Goal: Task Accomplishment & Management: Use online tool/utility

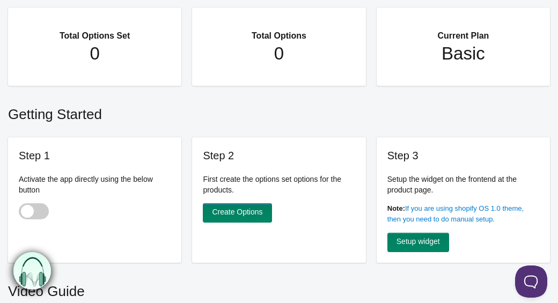
scroll to position [87, 0]
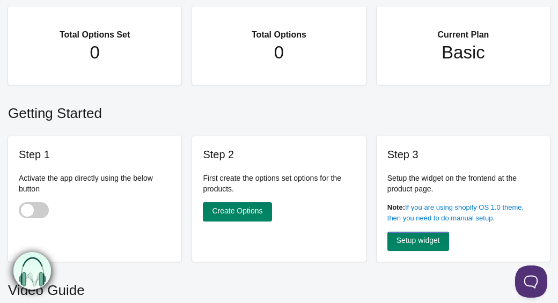
click at [33, 209] on span at bounding box center [34, 210] width 30 height 16
click at [20, 211] on input "checkbox" at bounding box center [19, 211] width 1 height 1
checkbox input "true"
click at [257, 218] on link "Create Options" at bounding box center [237, 211] width 69 height 19
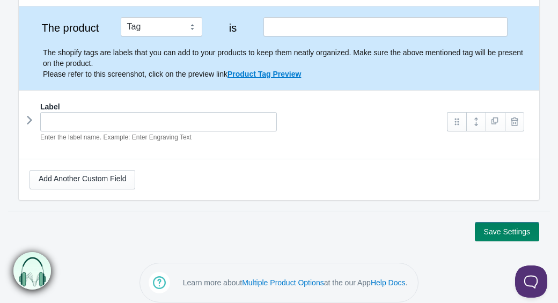
scroll to position [135, 0]
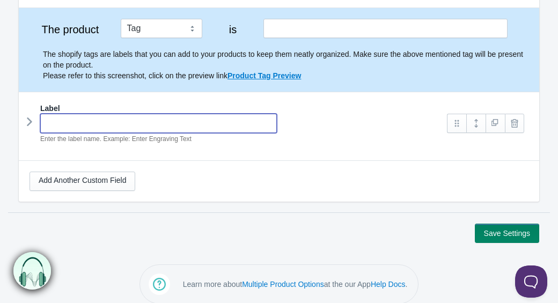
click at [170, 121] on input "text" at bounding box center [158, 123] width 237 height 19
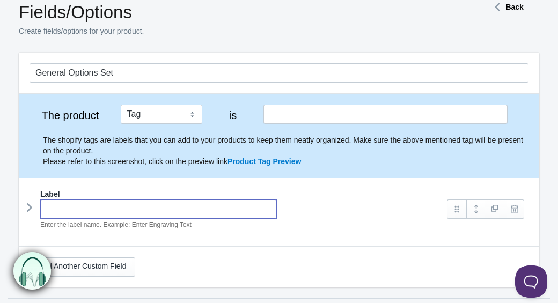
scroll to position [31, 0]
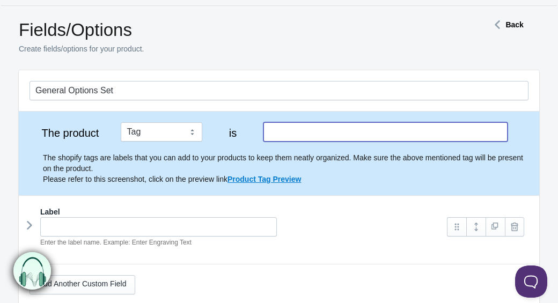
click at [299, 134] on input "text" at bounding box center [385, 131] width 245 height 19
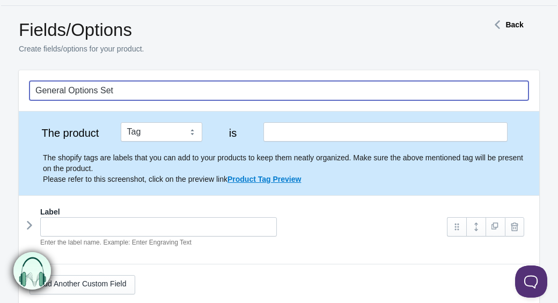
click at [132, 93] on input "General Options Set" at bounding box center [279, 90] width 499 height 19
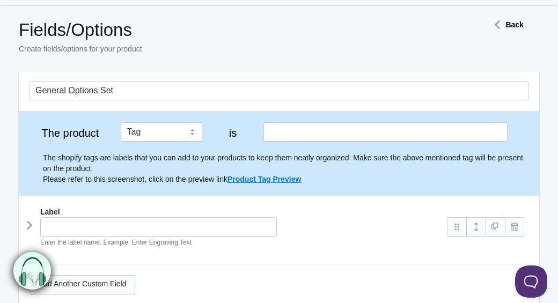
click at [41, 162] on div "The shopify tags are labels that you can add to your products to keep them neat…" at bounding box center [279, 163] width 499 height 43
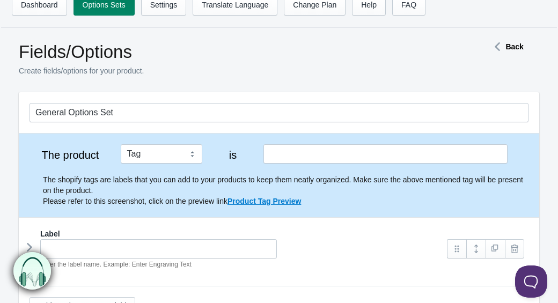
scroll to position [0, 0]
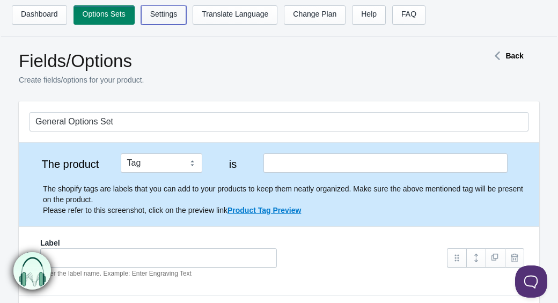
click at [158, 12] on link "Settings" at bounding box center [164, 14] width 46 height 19
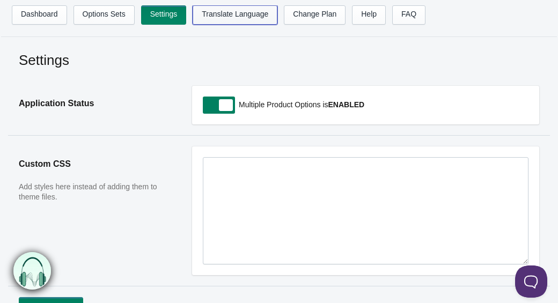
click at [249, 16] on link "Translate Language" at bounding box center [235, 14] width 85 height 19
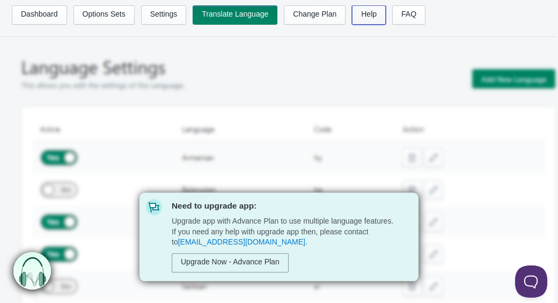
click at [385, 23] on link "Help" at bounding box center [369, 14] width 34 height 19
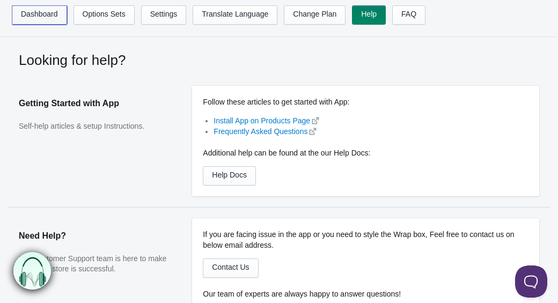
click at [41, 23] on link "Dashboard" at bounding box center [39, 14] width 55 height 19
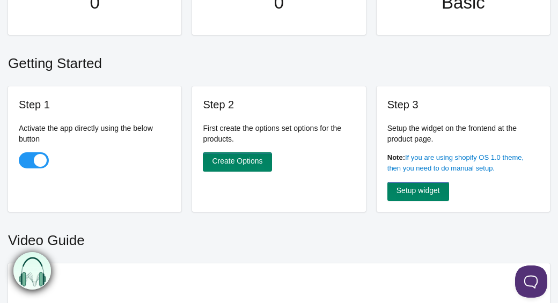
scroll to position [138, 0]
click at [236, 166] on link "Create Options" at bounding box center [237, 161] width 69 height 19
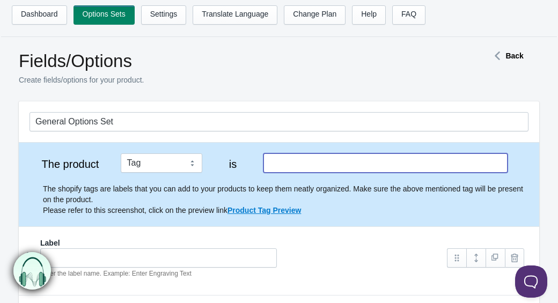
click at [300, 166] on input "text" at bounding box center [385, 162] width 245 height 19
type input "V"
type input "C"
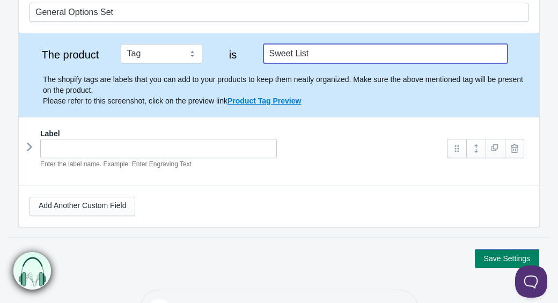
scroll to position [131, 0]
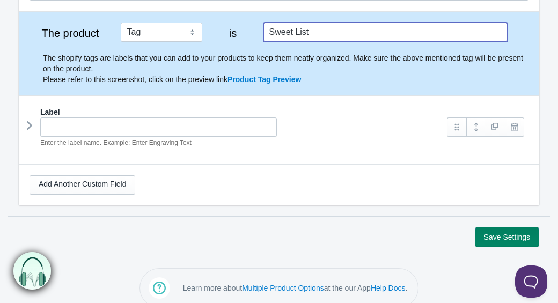
type input "Sweet List"
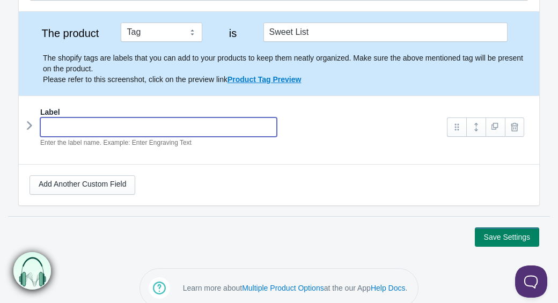
click at [234, 122] on input "text" at bounding box center [158, 127] width 237 height 19
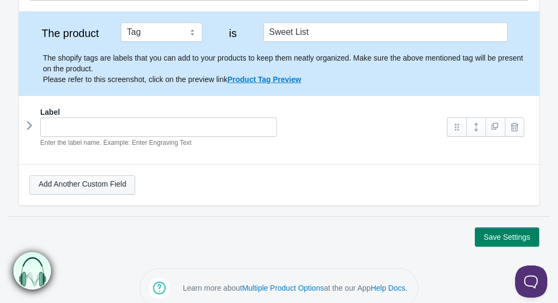
click at [74, 182] on link "Add Another Custom Field" at bounding box center [83, 184] width 106 height 19
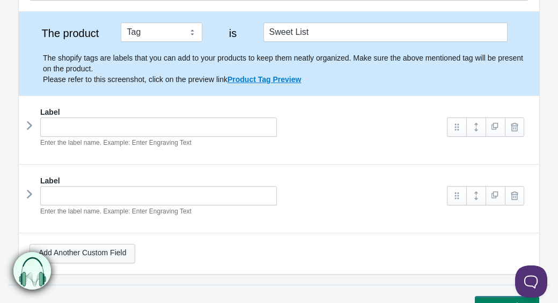
click at [123, 252] on link "Add Another Custom Field" at bounding box center [83, 253] width 106 height 19
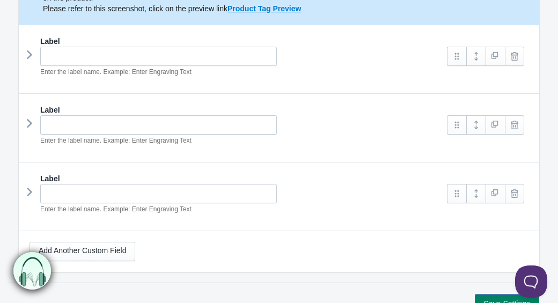
scroll to position [212, 0]
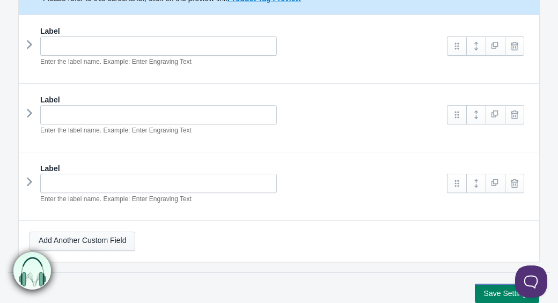
click at [112, 250] on link "Add Another Custom Field" at bounding box center [83, 241] width 106 height 19
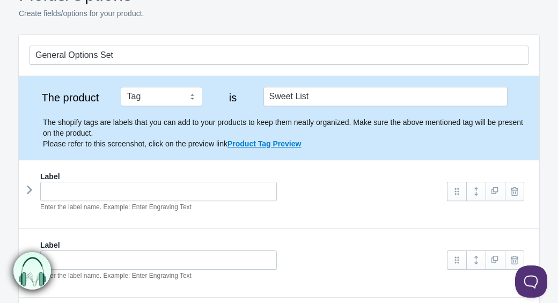
scroll to position [67, 0]
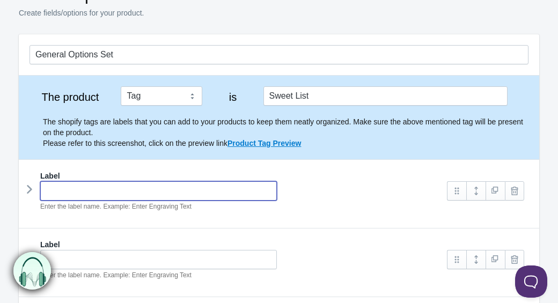
click at [73, 198] on input "text" at bounding box center [158, 190] width 237 height 19
type input "Cola Bottles"
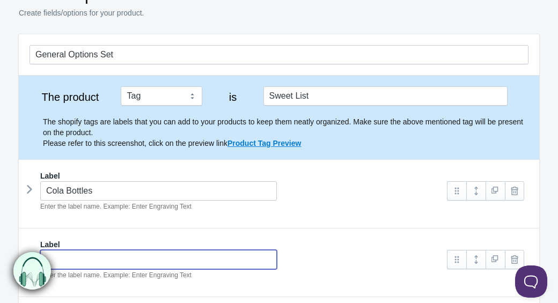
click at [70, 256] on input "text" at bounding box center [158, 259] width 237 height 19
type input "Bonbons"
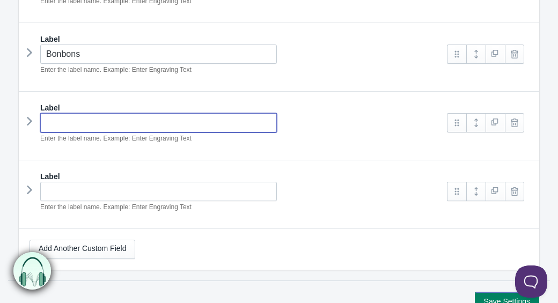
scroll to position [278, 0]
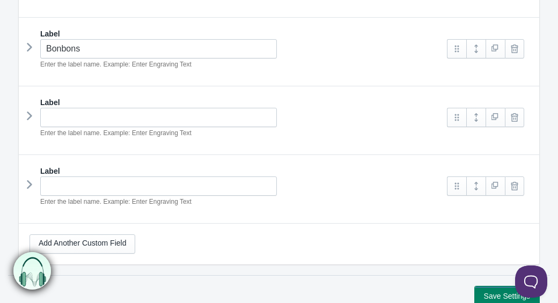
click at [484, 289] on button "Save Settings" at bounding box center [507, 296] width 64 height 19
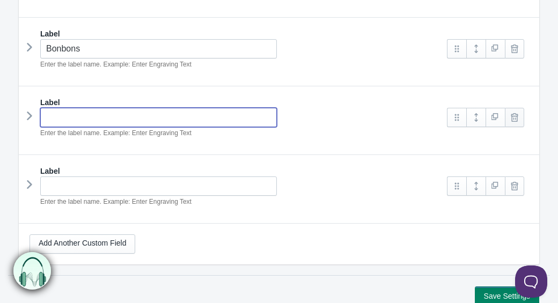
click at [516, 118] on link at bounding box center [514, 117] width 19 height 19
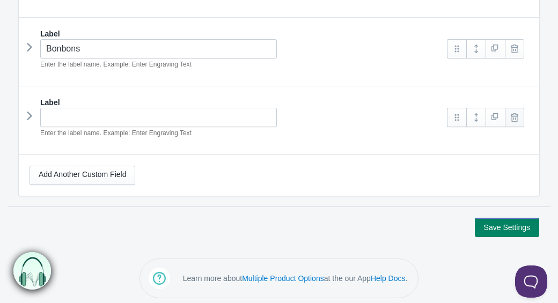
click at [516, 120] on link at bounding box center [514, 117] width 19 height 19
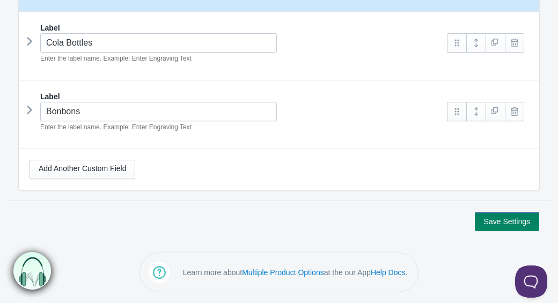
scroll to position [215, 0]
click at [505, 223] on button "Save Settings" at bounding box center [507, 221] width 64 height 19
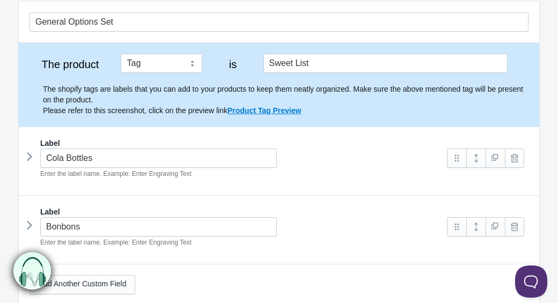
scroll to position [100, 0]
click at [312, 166] on div "Cola Bottles Enter the label name. Example: Enter Engraving Text" at bounding box center [234, 163] width 408 height 31
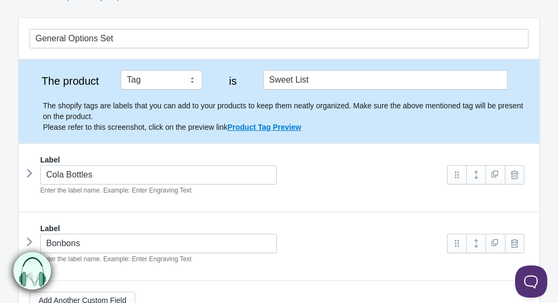
scroll to position [72, 0]
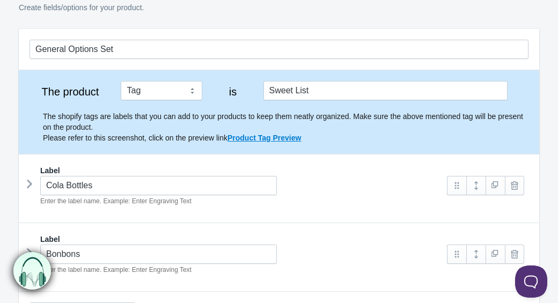
click at [254, 129] on p "The shopify tags are labels that you can add to your products to keep them neat…" at bounding box center [286, 127] width 486 height 32
click at [254, 137] on link "Product Tag Preview" at bounding box center [265, 138] width 74 height 9
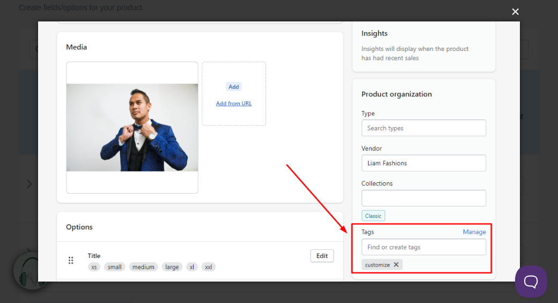
click at [516, 12] on button "×" at bounding box center [282, 12] width 482 height 24
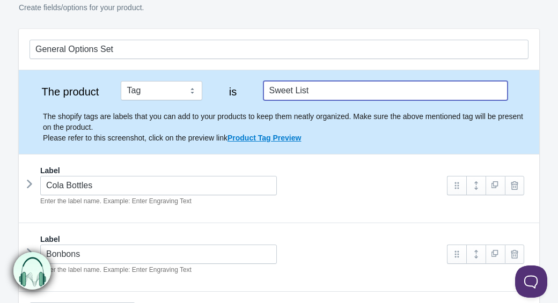
drag, startPoint x: 317, startPoint y: 92, endPoint x: 222, endPoint y: 86, distance: 94.7
click at [222, 86] on div "The product Tag Vendor Type URL Handle All Products is Sweet List The shopify t…" at bounding box center [279, 112] width 499 height 62
type input "V"
type input "Customise"
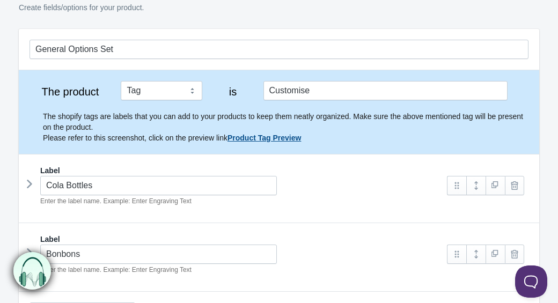
click at [253, 141] on link "Product Tag Preview" at bounding box center [265, 138] width 74 height 9
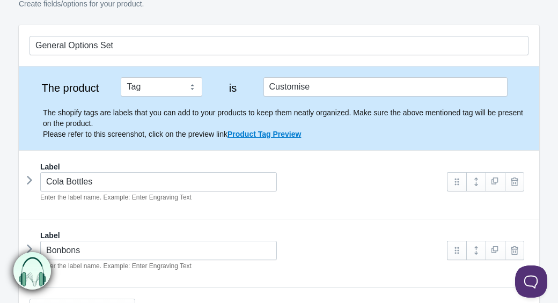
scroll to position [199, 0]
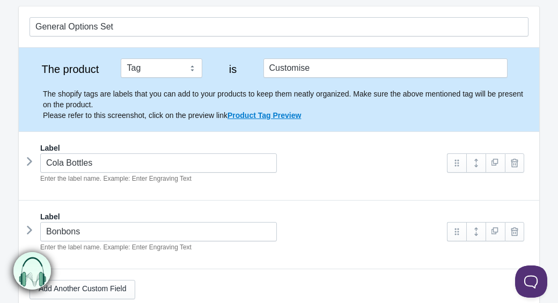
scroll to position [174, 0]
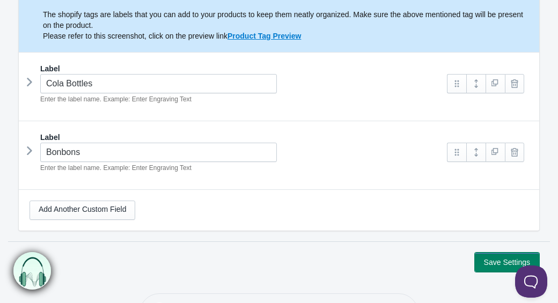
click at [480, 256] on button "Save Settings" at bounding box center [507, 262] width 64 height 19
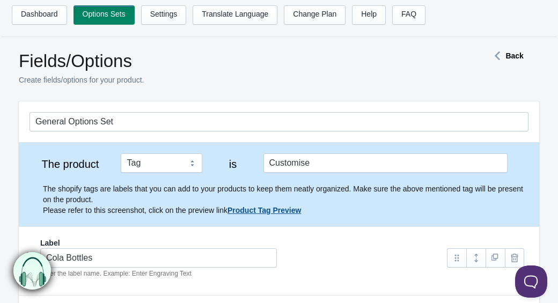
click at [250, 209] on link "Product Tag Preview" at bounding box center [265, 210] width 74 height 9
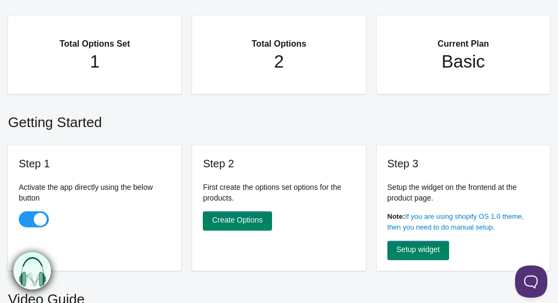
scroll to position [126, 0]
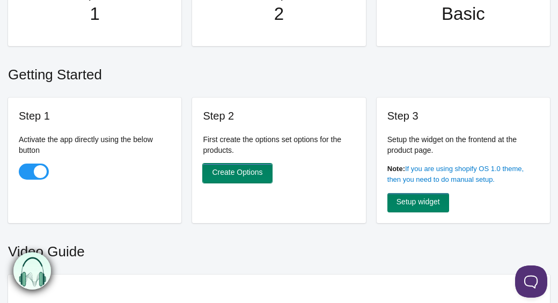
click at [251, 174] on link "Create Options" at bounding box center [237, 173] width 69 height 19
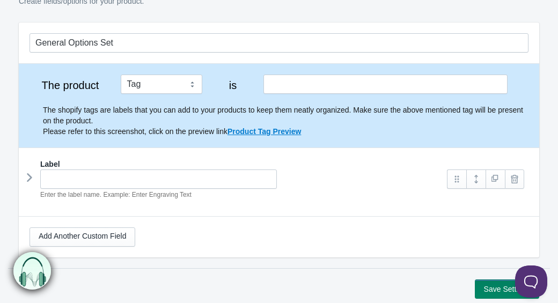
scroll to position [112, 0]
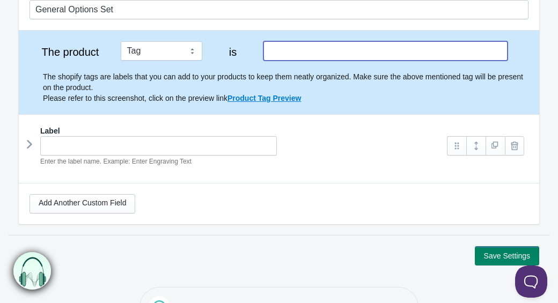
click at [300, 55] on input "text" at bounding box center [385, 50] width 245 height 19
type input "Customise"
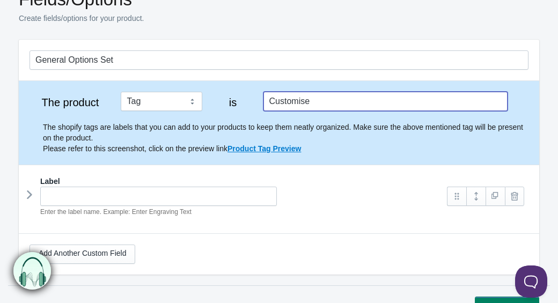
scroll to position [0, 0]
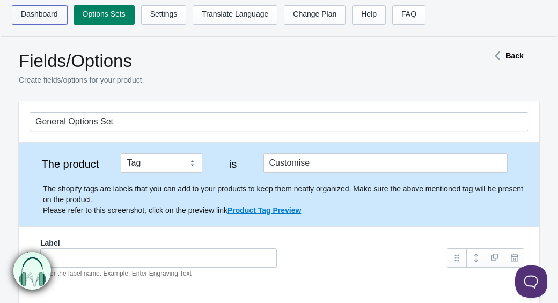
click at [44, 17] on link "Dashboard" at bounding box center [39, 14] width 55 height 19
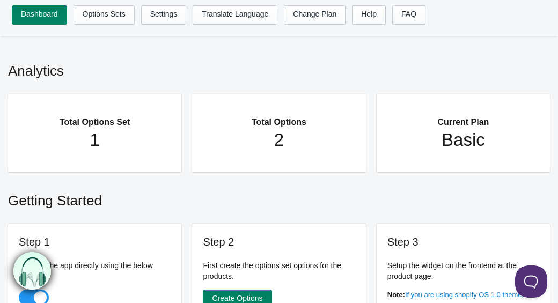
scroll to position [19, 0]
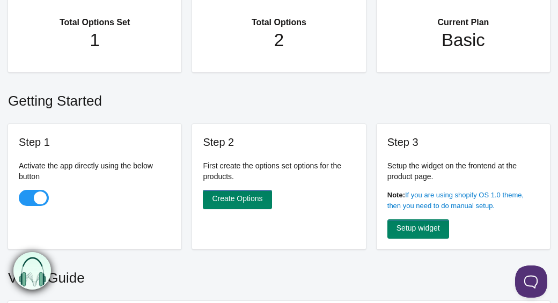
scroll to position [99, 0]
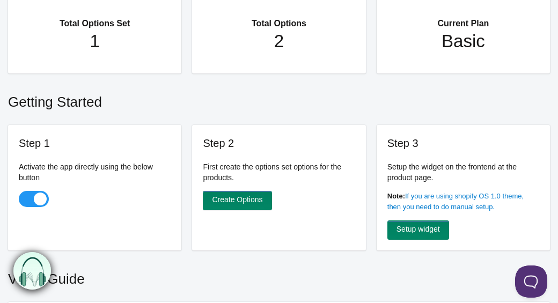
click at [237, 186] on div "Step 2 First create the options set options for the products. Create Options" at bounding box center [278, 188] width 173 height 126
click at [237, 199] on link "Create Options" at bounding box center [237, 200] width 69 height 19
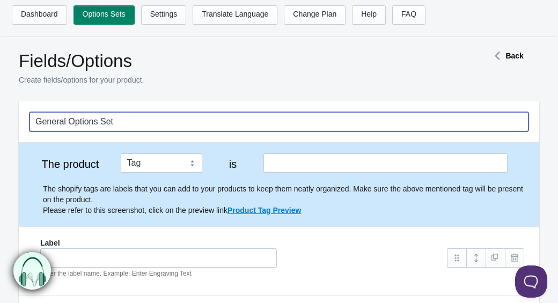
click at [134, 119] on input "General Options Set" at bounding box center [279, 121] width 499 height 19
drag, startPoint x: 126, startPoint y: 123, endPoint x: 6, endPoint y: 122, distance: 119.7
click at [6, 122] on main "Fields/Options Create fields/options for your product. Back General Options Set…" at bounding box center [279, 213] width 558 height 330
type input "Product Sweet Choices"
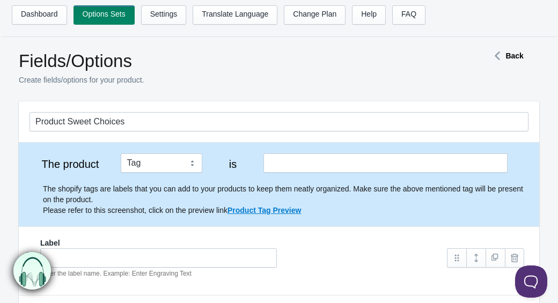
click at [276, 173] on div "The shopify tags are labels that you can add to your products to keep them neat…" at bounding box center [279, 194] width 499 height 43
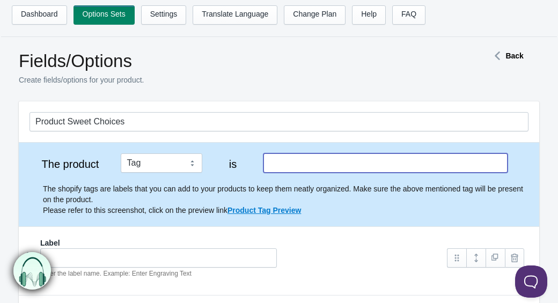
click at [285, 170] on input "text" at bounding box center [385, 162] width 245 height 19
type input "Customise"
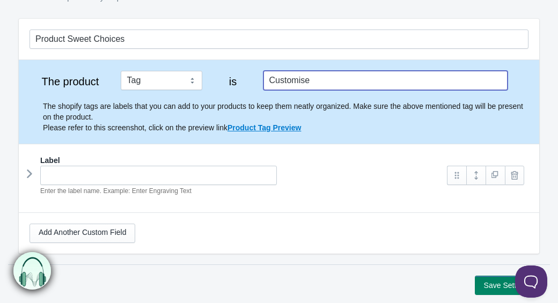
scroll to position [102, 0]
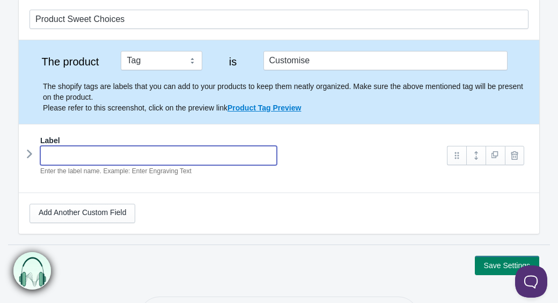
click at [183, 151] on input "text" at bounding box center [158, 155] width 237 height 19
type input "Cola Bottles"
click at [475, 256] on button "Save Settings" at bounding box center [507, 265] width 64 height 19
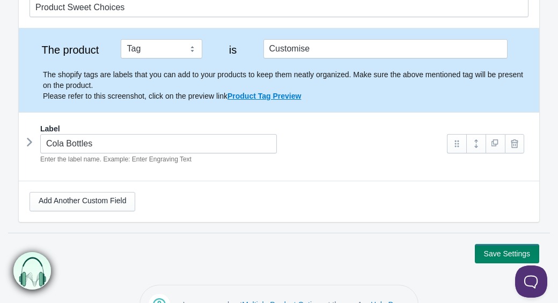
scroll to position [115, 0]
click at [92, 203] on link "Add Another Custom Field" at bounding box center [83, 201] width 106 height 19
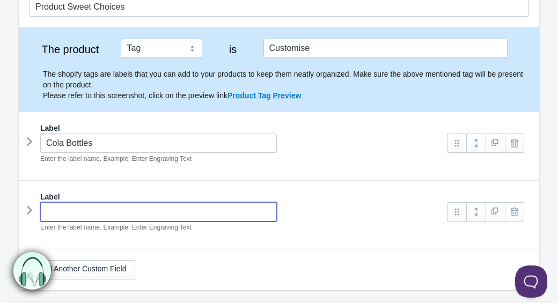
click at [106, 217] on input "text" at bounding box center [158, 211] width 237 height 19
type input "Bonbons"
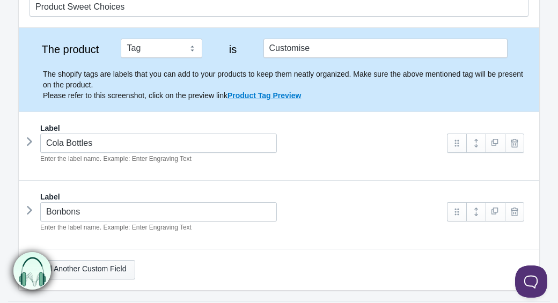
click at [108, 274] on link "Add Another Custom Field" at bounding box center [83, 269] width 106 height 19
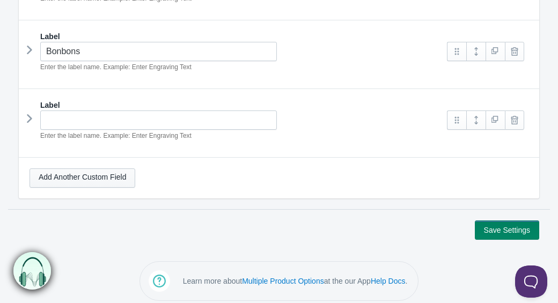
scroll to position [283, 0]
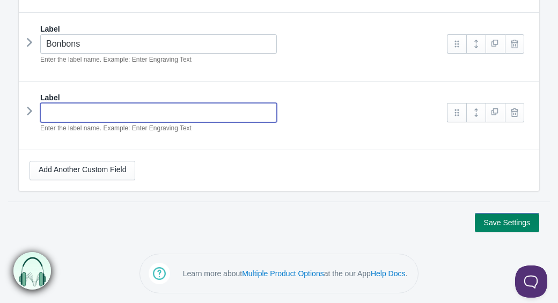
click at [70, 116] on input "text" at bounding box center [158, 112] width 237 height 19
type input "V"
type input "Bubblegum Bottles"
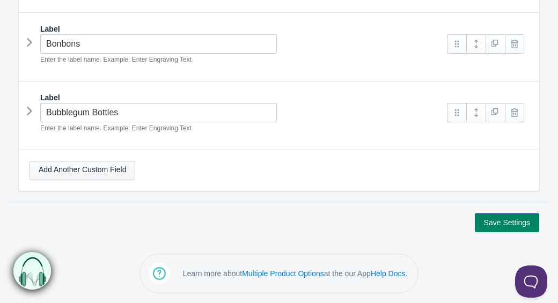
click at [94, 170] on link "Add Another Custom Field" at bounding box center [83, 170] width 106 height 19
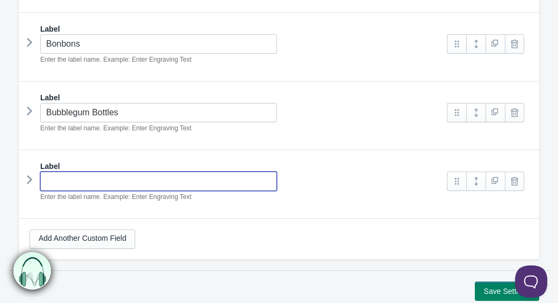
click at [104, 181] on input "text" at bounding box center [158, 181] width 237 height 19
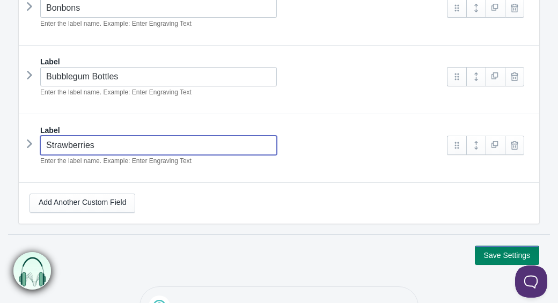
scroll to position [335, 0]
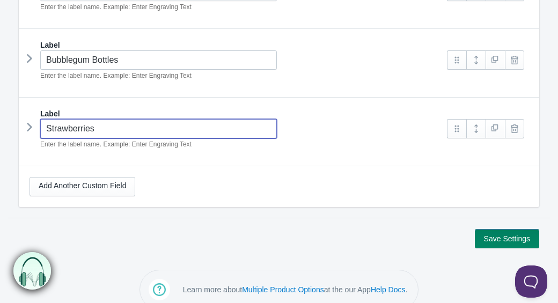
type input "Strawberries"
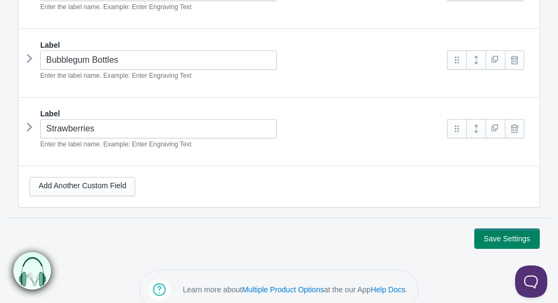
click at [511, 232] on button "Save Settings" at bounding box center [507, 238] width 64 height 19
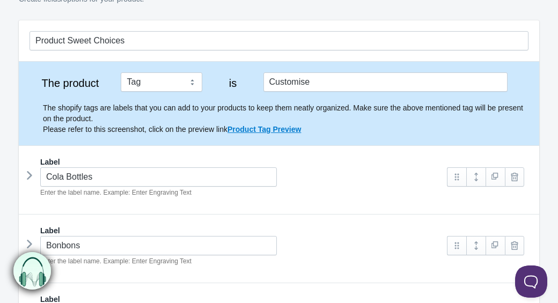
scroll to position [131, 0]
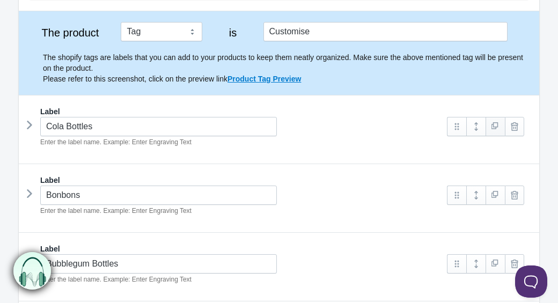
click at [494, 125] on link at bounding box center [495, 126] width 19 height 19
click at [473, 126] on link at bounding box center [475, 126] width 19 height 19
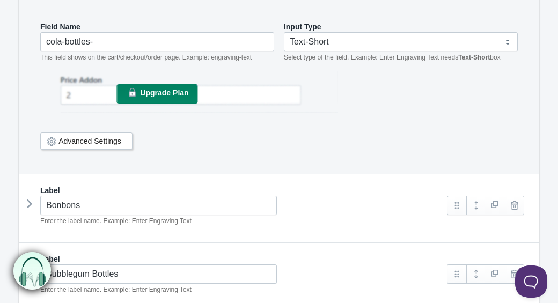
scroll to position [0, 0]
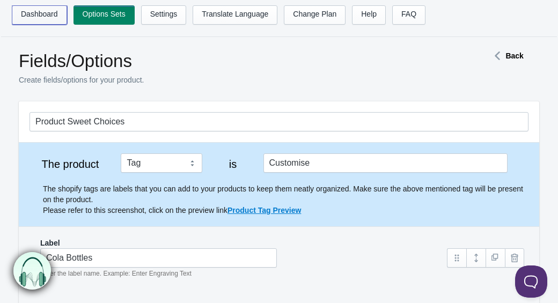
click at [46, 20] on link "Dashboard" at bounding box center [39, 14] width 55 height 19
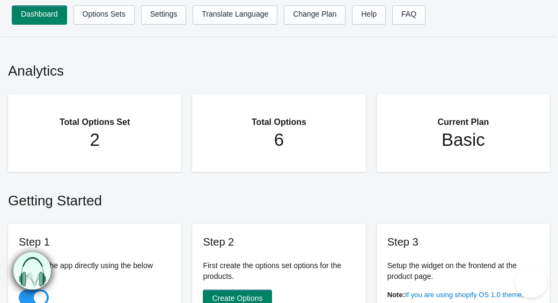
click at [91, 127] on h2 "Total Options Set" at bounding box center [95, 117] width 130 height 25
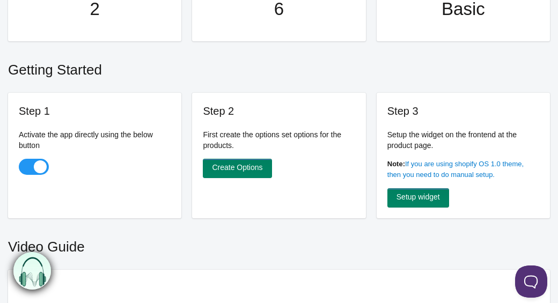
scroll to position [131, 0]
click at [245, 166] on link "Create Options" at bounding box center [237, 167] width 69 height 19
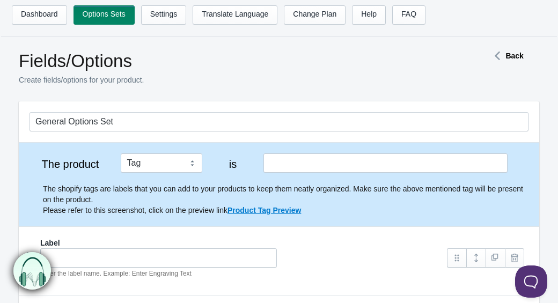
click at [503, 49] on main "Fields/Options Create fields/options for your product. Back General Options Set…" at bounding box center [279, 213] width 558 height 330
click at [504, 57] on icon at bounding box center [497, 55] width 16 height 5
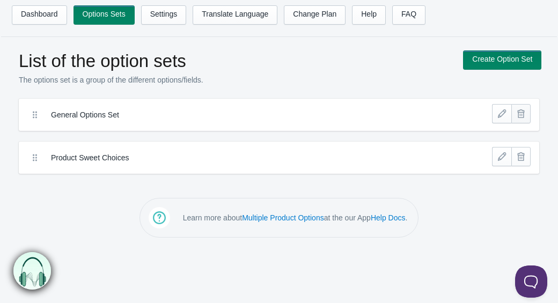
click at [528, 114] on link at bounding box center [520, 113] width 19 height 19
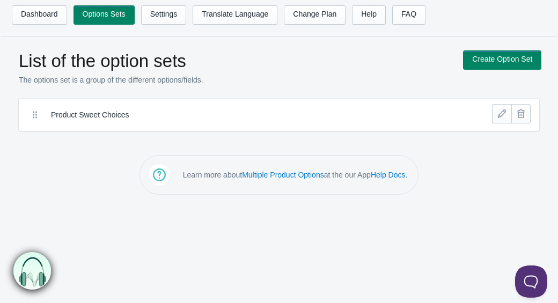
click at [164, 111] on label "Product Sweet Choices" at bounding box center [241, 114] width 380 height 11
click at [497, 112] on link at bounding box center [501, 113] width 19 height 19
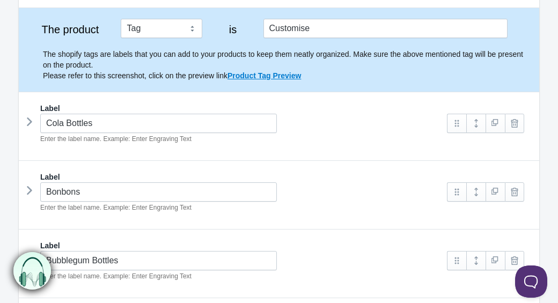
scroll to position [134, 0]
click at [279, 76] on link "Product Tag Preview" at bounding box center [265, 76] width 74 height 9
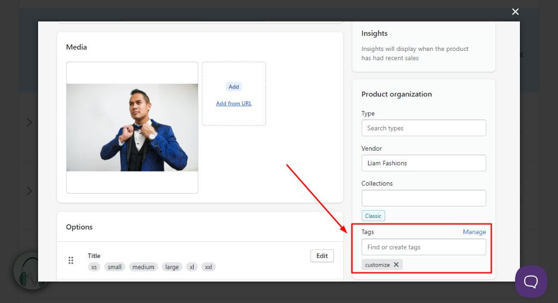
click at [515, 13] on button "×" at bounding box center [282, 12] width 482 height 24
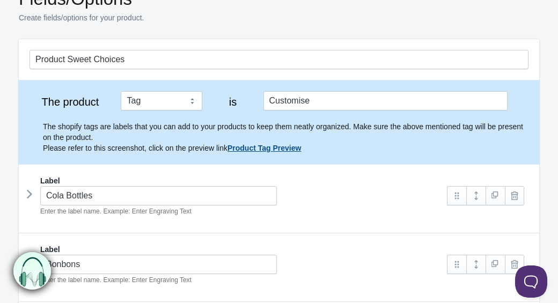
scroll to position [0, 0]
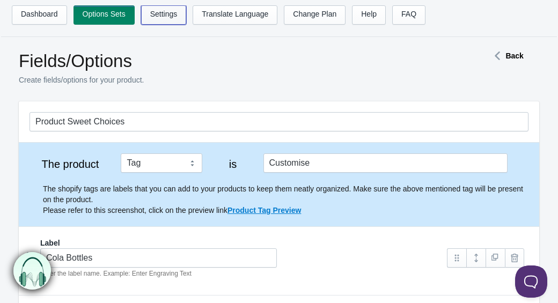
click at [170, 14] on link "Settings" at bounding box center [164, 14] width 46 height 19
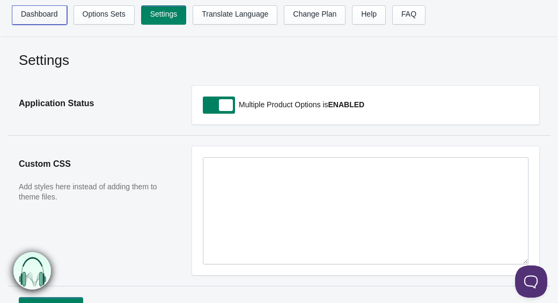
click at [39, 9] on link "Dashboard" at bounding box center [39, 14] width 55 height 19
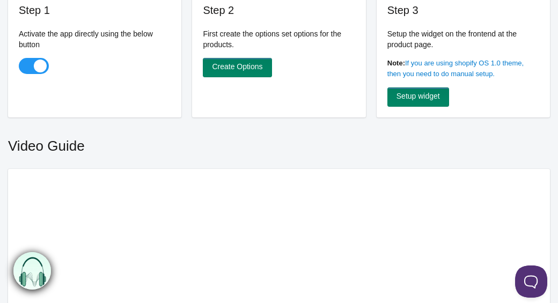
scroll to position [212, 0]
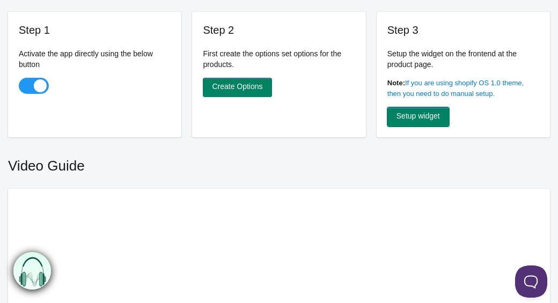
click at [434, 121] on link "Setup widget" at bounding box center [418, 116] width 62 height 19
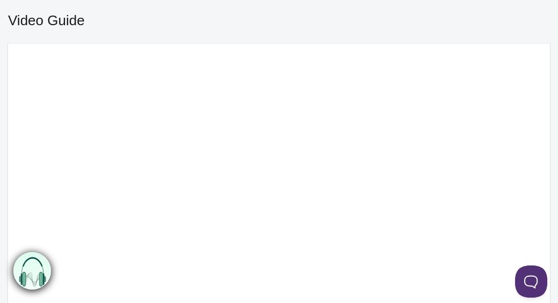
scroll to position [0, 0]
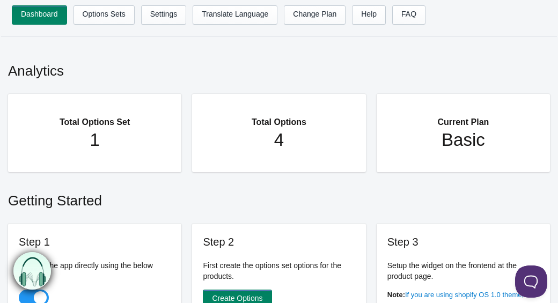
click at [90, 140] on h1 "1" at bounding box center [95, 139] width 130 height 21
click at [111, 138] on h1 "1" at bounding box center [95, 139] width 130 height 21
click at [91, 18] on link "Options Sets" at bounding box center [104, 14] width 61 height 19
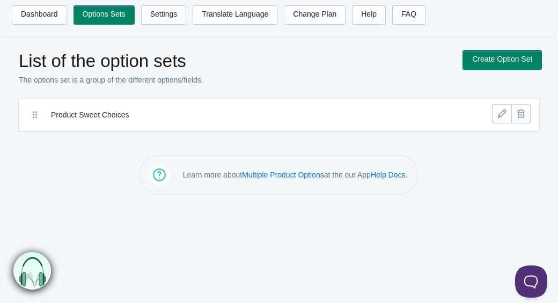
click at [500, 55] on link "Create Option Set" at bounding box center [502, 59] width 78 height 19
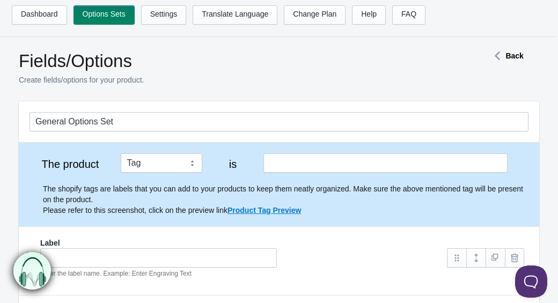
click at [511, 59] on strong "Back" at bounding box center [514, 56] width 18 height 9
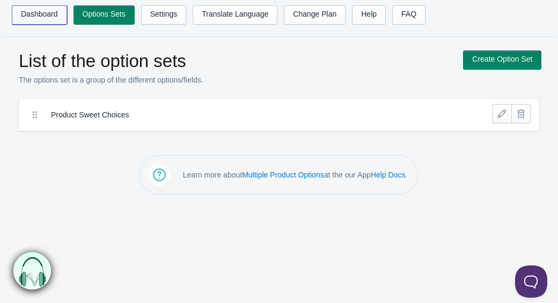
click at [38, 5] on link "Dashboard" at bounding box center [39, 14] width 55 height 19
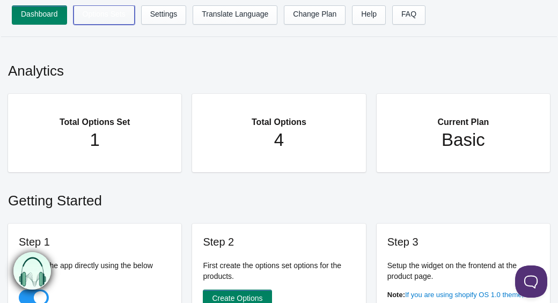
click at [104, 19] on link "Options Sets" at bounding box center [104, 14] width 61 height 19
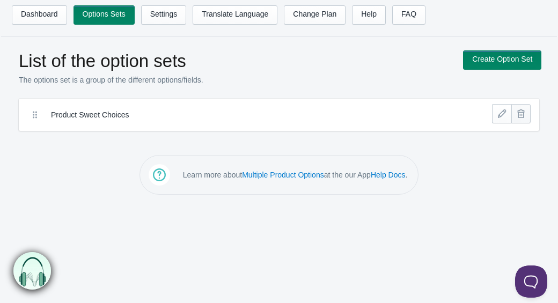
click at [521, 118] on link at bounding box center [520, 113] width 19 height 19
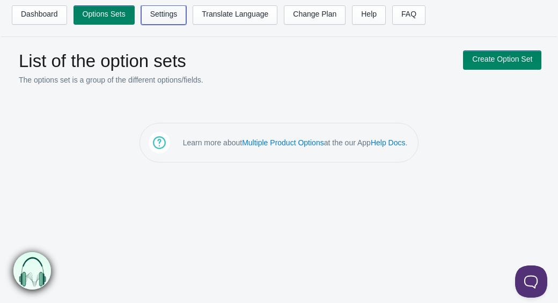
click at [168, 10] on link "Settings" at bounding box center [164, 14] width 46 height 19
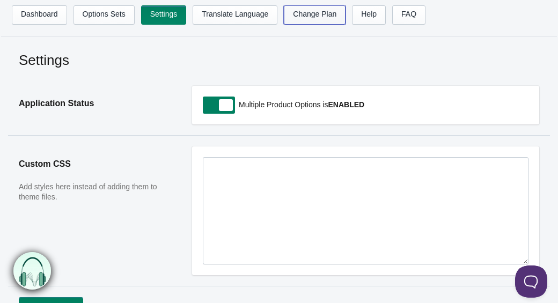
click at [320, 22] on link "Change Plan" at bounding box center [315, 14] width 62 height 19
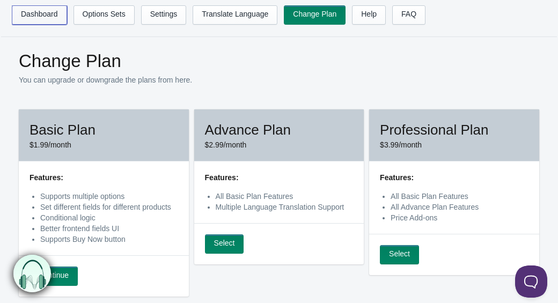
click at [30, 14] on link "Dashboard" at bounding box center [39, 14] width 55 height 19
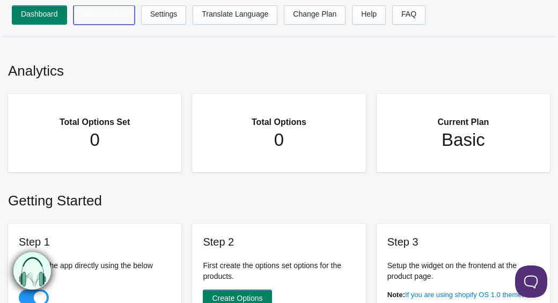
click at [107, 15] on link "Options Sets" at bounding box center [104, 14] width 61 height 19
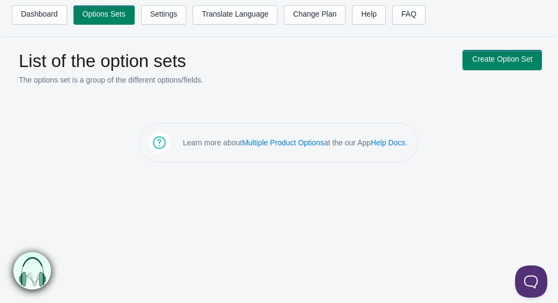
click at [489, 62] on link "Create Option Set" at bounding box center [502, 59] width 78 height 19
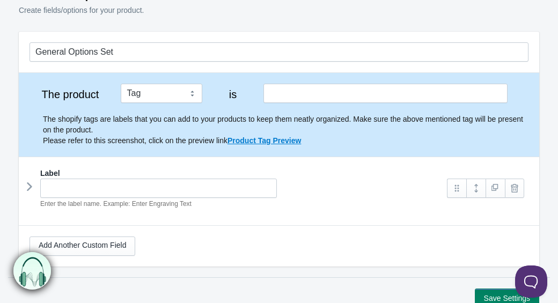
scroll to position [78, 0]
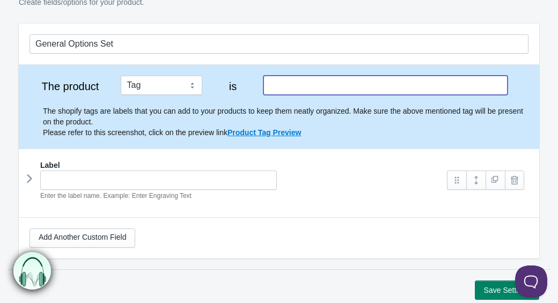
click at [305, 84] on input "text" at bounding box center [385, 85] width 245 height 19
click at [289, 80] on input "text" at bounding box center [385, 85] width 245 height 19
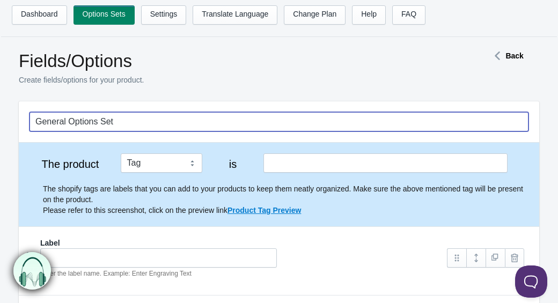
click at [181, 123] on input "General Options Set" at bounding box center [279, 121] width 499 height 19
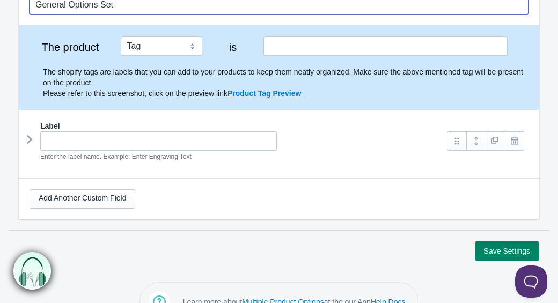
scroll to position [78, 0]
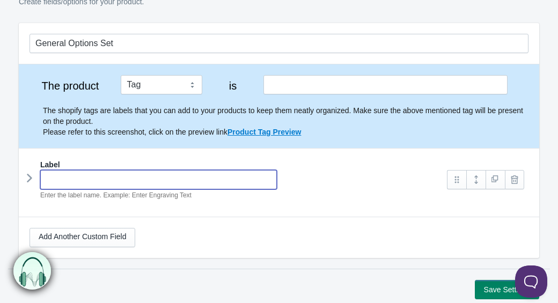
click at [162, 176] on input "text" at bounding box center [158, 179] width 237 height 19
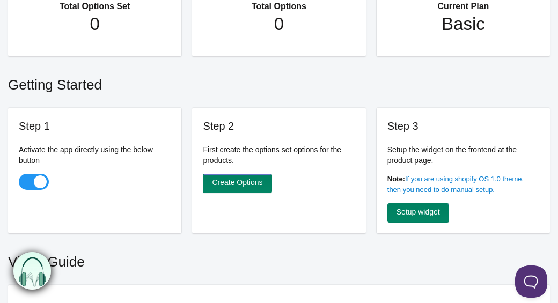
scroll to position [121, 0]
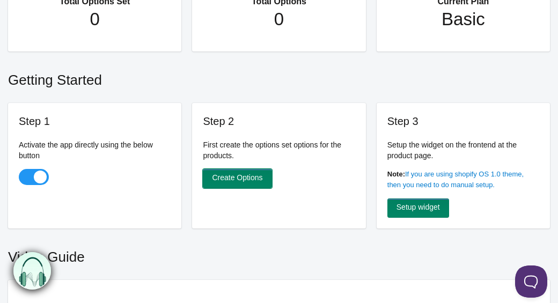
click at [236, 183] on link "Create Options" at bounding box center [237, 178] width 69 height 19
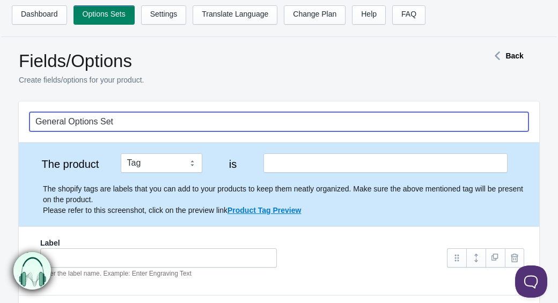
drag, startPoint x: 168, startPoint y: 124, endPoint x: 26, endPoint y: 124, distance: 142.2
click at [26, 124] on div "General Options Set" at bounding box center [279, 121] width 520 height 41
type input "Product Sweet Choices"
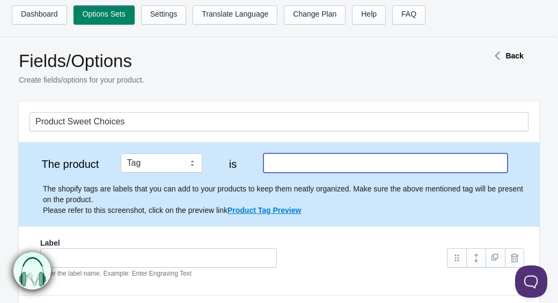
click at [287, 169] on input "text" at bounding box center [385, 162] width 245 height 19
type input "Customise"
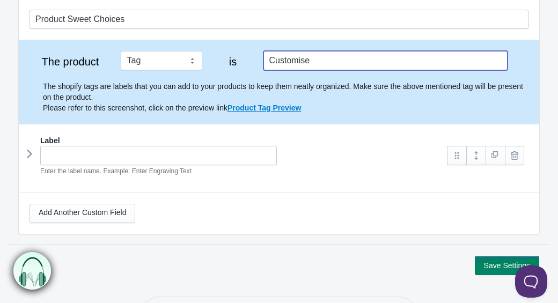
scroll to position [129, 0]
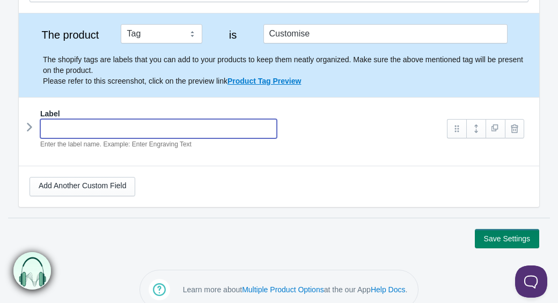
click at [201, 126] on input "text" at bounding box center [158, 128] width 237 height 19
type input "Cola Bottles"
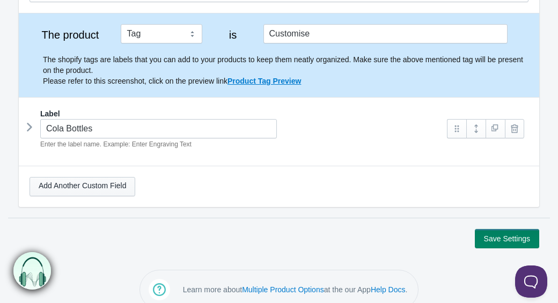
click at [93, 190] on link "Add Another Custom Field" at bounding box center [83, 186] width 106 height 19
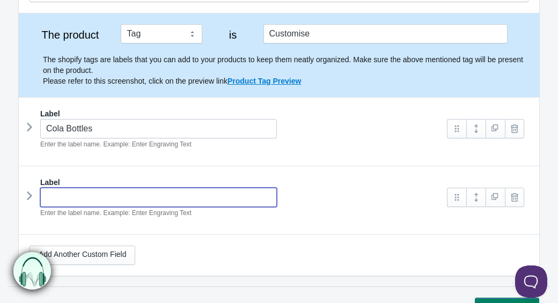
click at [100, 196] on input "text" at bounding box center [158, 197] width 237 height 19
type input "Bonbons"
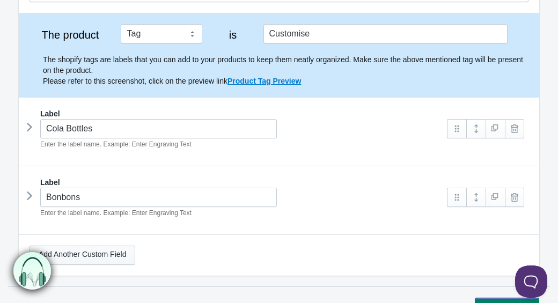
click at [99, 258] on link "Add Another Custom Field" at bounding box center [83, 255] width 106 height 19
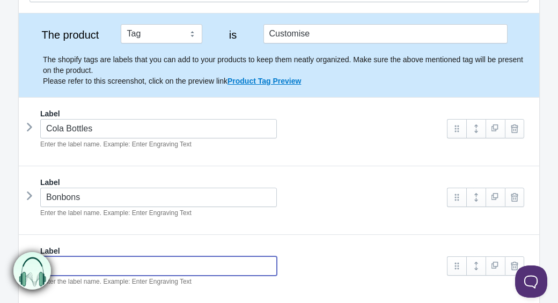
click at [105, 268] on input "text" at bounding box center [158, 265] width 237 height 19
type input "Bubblegum Bottles"
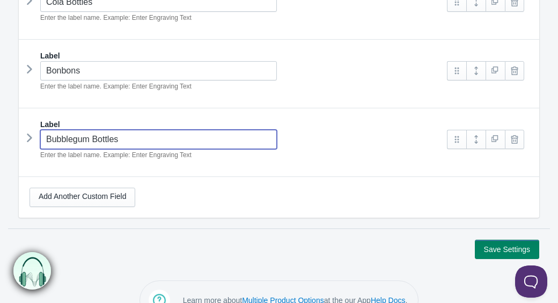
scroll to position [260, 0]
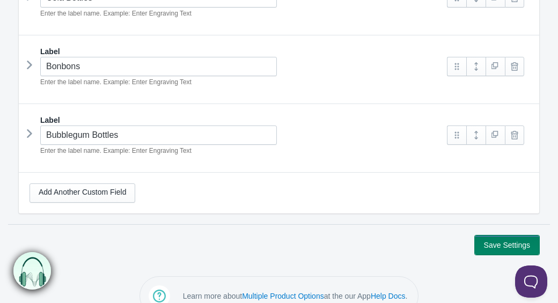
click at [490, 246] on button "Save Settings" at bounding box center [507, 245] width 64 height 19
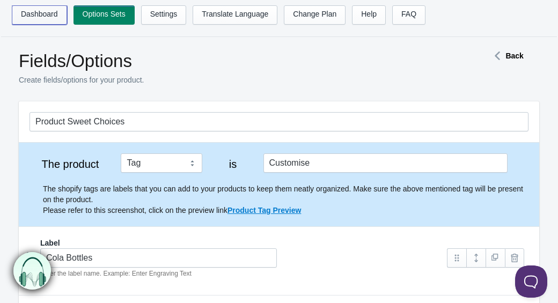
click at [46, 20] on link "Dashboard" at bounding box center [39, 14] width 55 height 19
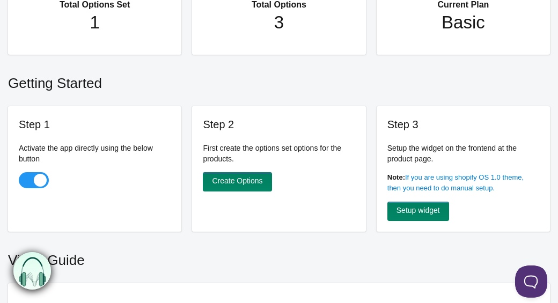
scroll to position [131, 0]
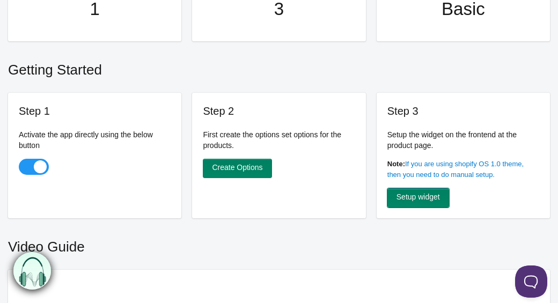
click at [439, 197] on link "Setup widget" at bounding box center [418, 197] width 62 height 19
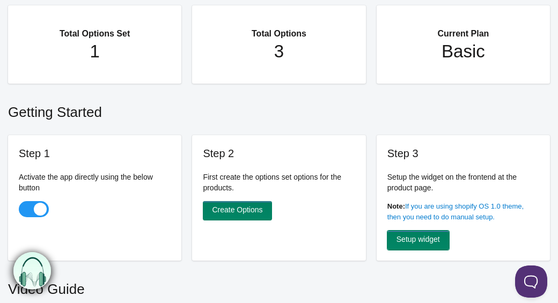
scroll to position [82, 0]
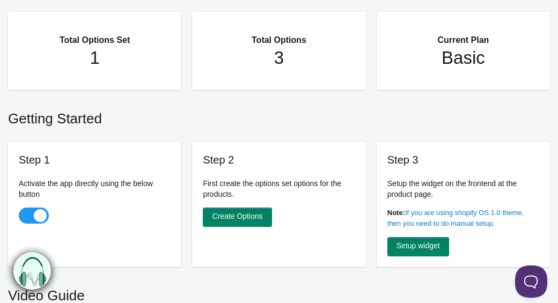
click at [134, 52] on h1 "1" at bounding box center [95, 57] width 130 height 21
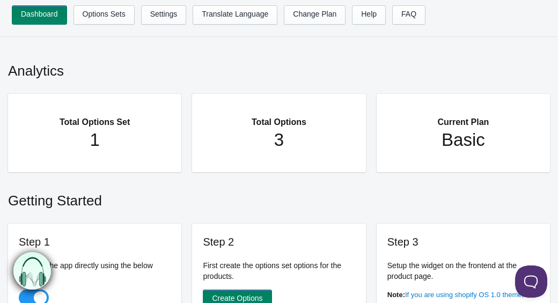
click at [275, 128] on h2 "Total Options" at bounding box center [279, 117] width 130 height 25
click at [118, 12] on link "Options Sets" at bounding box center [104, 14] width 61 height 19
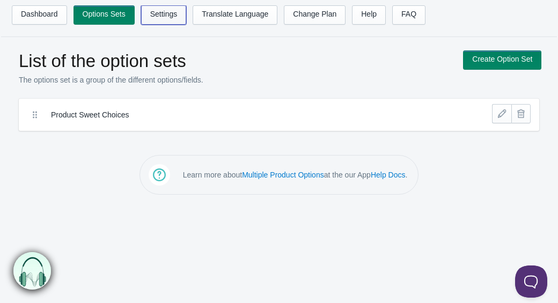
click at [160, 23] on link "Settings" at bounding box center [164, 14] width 46 height 19
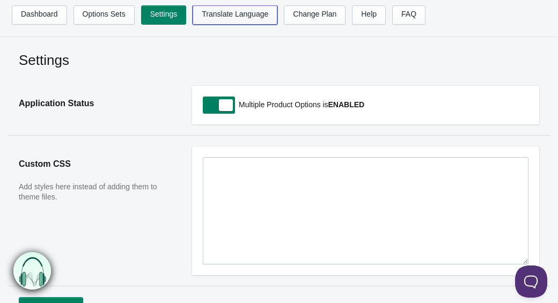
click at [249, 24] on link "Translate Language" at bounding box center [235, 14] width 85 height 19
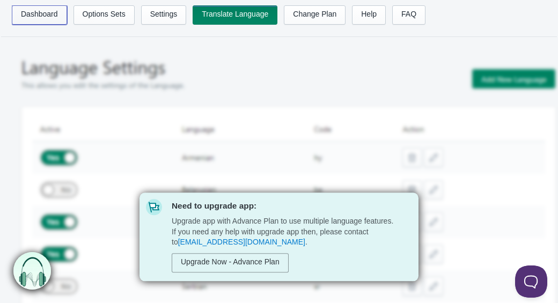
click at [53, 11] on link "Dashboard" at bounding box center [39, 14] width 55 height 19
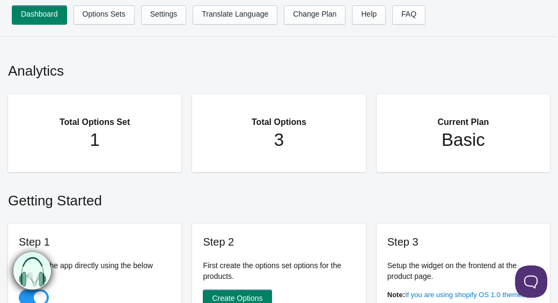
click at [454, 170] on div "Current Plan Basic" at bounding box center [463, 133] width 173 height 78
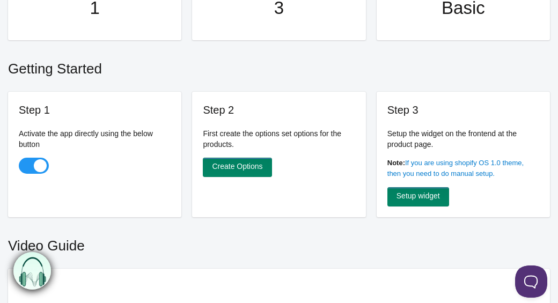
scroll to position [129, 0]
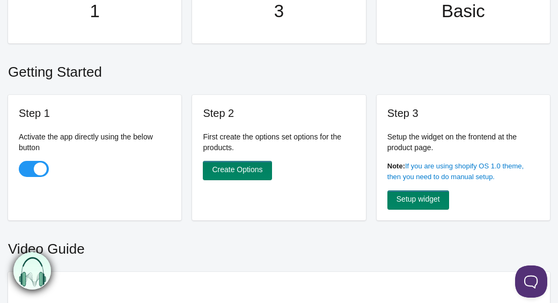
click at [377, 227] on section "Step 1 Activate the app directly using the below button Step 2 First create the…" at bounding box center [279, 158] width 542 height 142
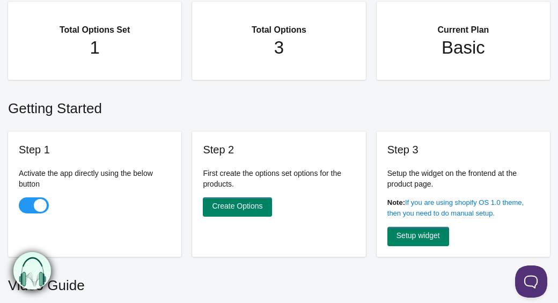
scroll to position [84, 0]
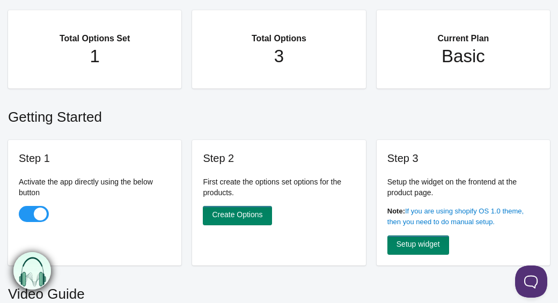
click at [367, 121] on h2 "Getting Started" at bounding box center [279, 114] width 542 height 35
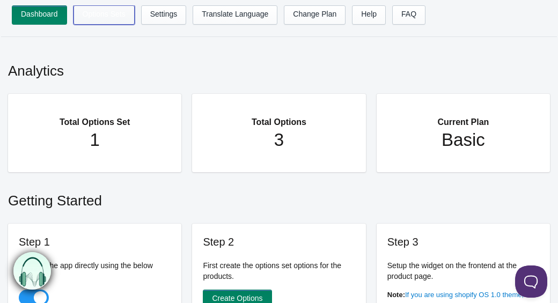
click at [121, 24] on link "Options Sets" at bounding box center [104, 14] width 61 height 19
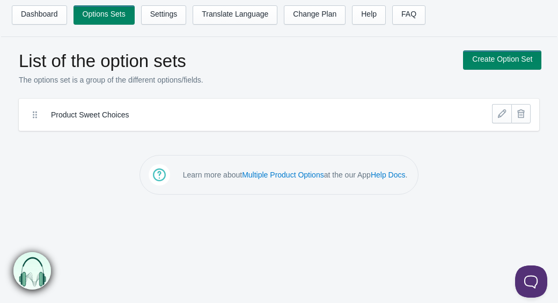
click at [165, 118] on label "Product Sweet Choices" at bounding box center [241, 114] width 380 height 11
click at [508, 62] on link "Create Option Set" at bounding box center [502, 59] width 78 height 19
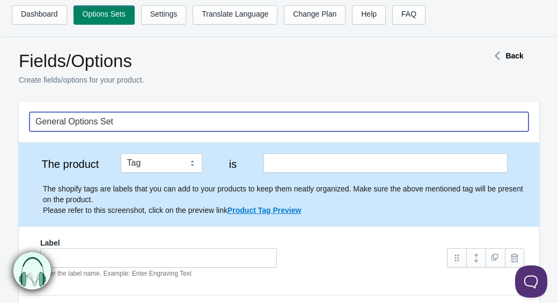
click at [134, 114] on input "General Options Set" at bounding box center [279, 121] width 499 height 19
